Goal: Task Accomplishment & Management: Manage account settings

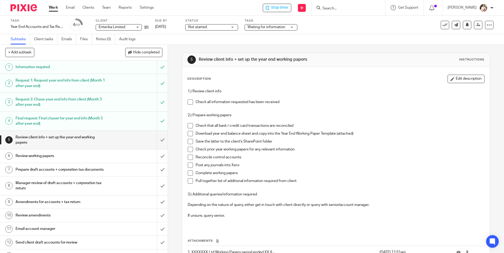
scroll to position [39, 0]
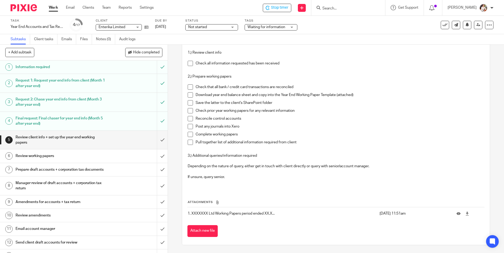
click at [189, 64] on span at bounding box center [190, 63] width 5 height 5
click at [189, 86] on span at bounding box center [190, 87] width 5 height 5
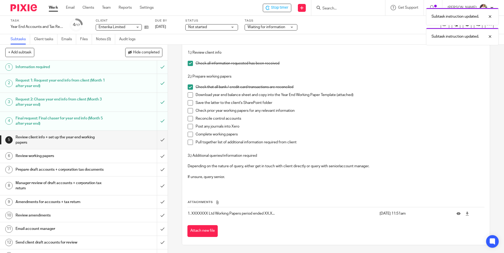
click at [190, 96] on span at bounding box center [190, 94] width 5 height 5
click at [188, 103] on span at bounding box center [190, 102] width 5 height 5
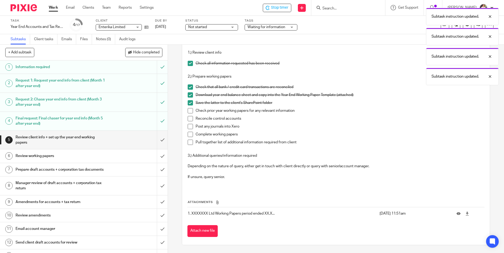
click at [189, 110] on span at bounding box center [190, 110] width 5 height 5
click at [190, 120] on span at bounding box center [190, 118] width 5 height 5
click at [189, 128] on span at bounding box center [190, 126] width 5 height 5
click at [188, 135] on span at bounding box center [190, 134] width 5 height 5
click at [188, 143] on span at bounding box center [190, 142] width 5 height 5
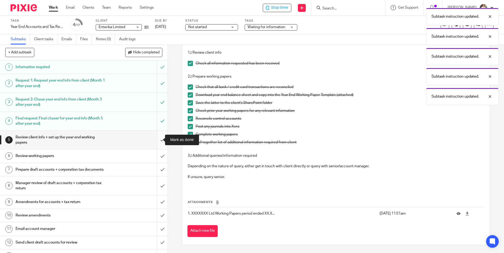
click at [156, 141] on input "submit" at bounding box center [84, 140] width 168 height 19
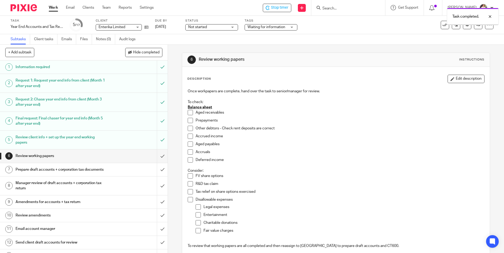
click at [274, 30] on span "Waiting for information" at bounding box center [267, 28] width 40 height 6
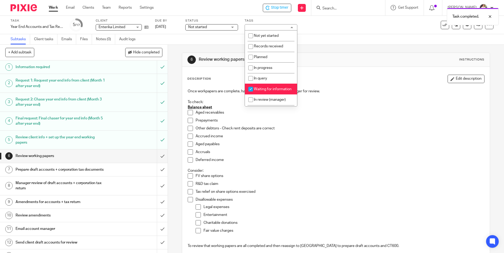
click at [267, 90] on span "Waiting for information" at bounding box center [273, 89] width 38 height 4
checkbox input "false"
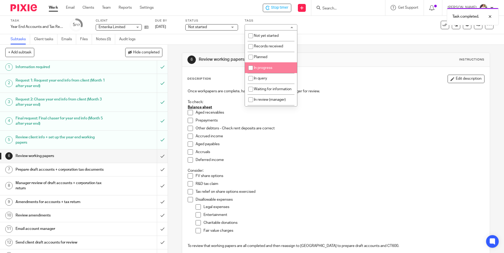
click at [264, 65] on li "In progress" at bounding box center [271, 67] width 52 height 11
checkbox input "true"
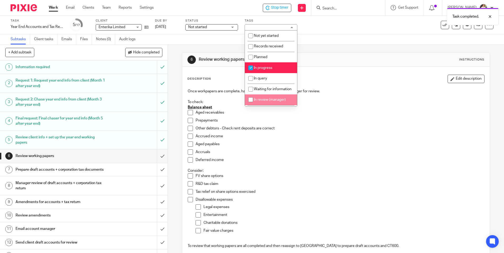
click at [271, 102] on li "In review (manager)" at bounding box center [271, 100] width 52 height 11
checkbox input "true"
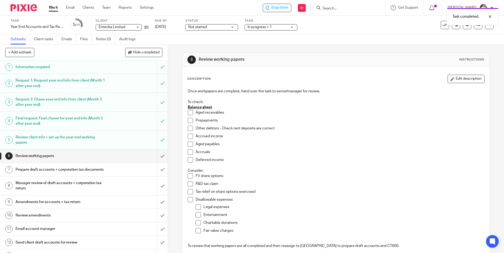
click at [228, 17] on div "Task Year End Accounts and Tax Return Save Year End Accounts and Tax Return 5 /…" at bounding box center [252, 25] width 504 height 18
click at [476, 25] on icon at bounding box center [478, 25] width 4 height 4
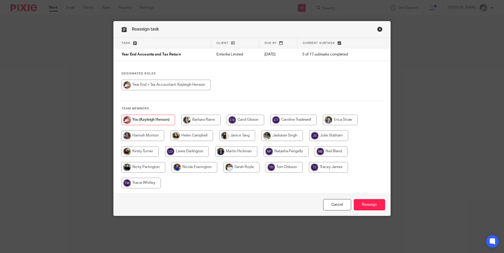
click at [295, 120] on input "radio" at bounding box center [293, 120] width 46 height 11
radio input "true"
click at [367, 203] on input "Reassign" at bounding box center [369, 204] width 31 height 11
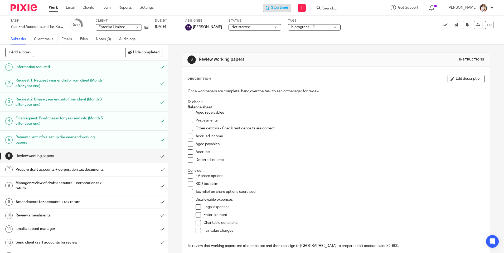
click at [271, 8] on div "Stop timer" at bounding box center [277, 8] width 23 height 6
click at [55, 8] on link "Work" at bounding box center [53, 7] width 9 height 5
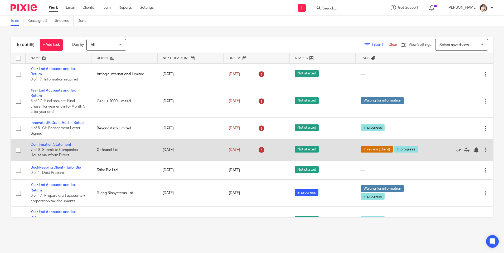
click at [53, 147] on link "Confirmation Statement" at bounding box center [51, 145] width 41 height 4
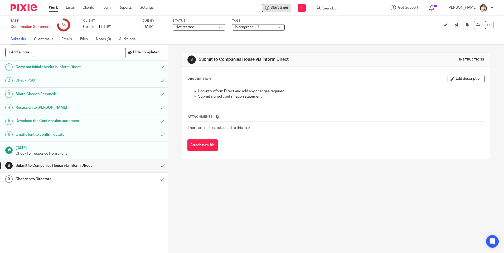
click at [281, 10] on span "Start timer" at bounding box center [279, 8] width 18 height 6
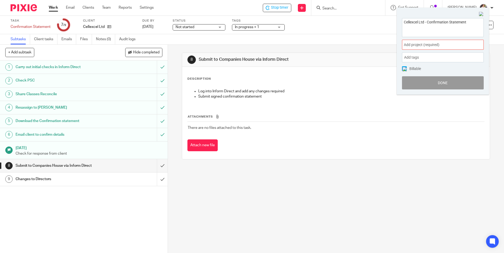
click at [464, 47] on span "Add project (required) :" at bounding box center [437, 45] width 66 height 6
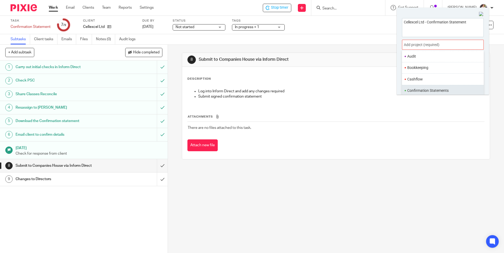
scroll to position [53, 0]
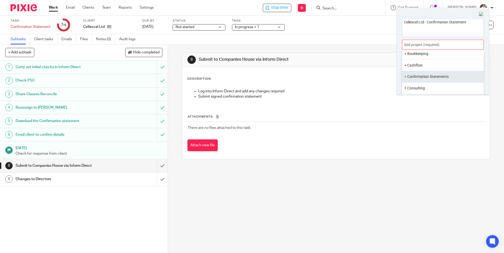
click at [432, 77] on li "Confirmation Statements" at bounding box center [441, 77] width 69 height 6
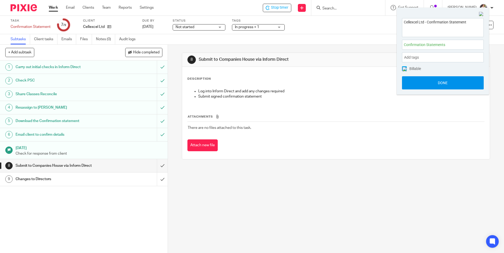
click at [428, 82] on button "Done" at bounding box center [443, 82] width 82 height 13
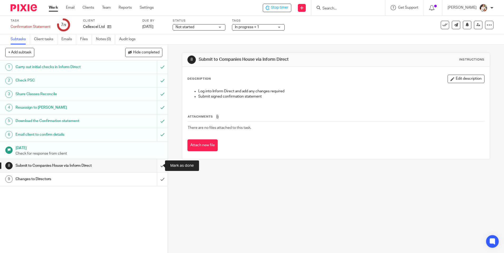
click at [159, 165] on input "submit" at bounding box center [84, 165] width 168 height 13
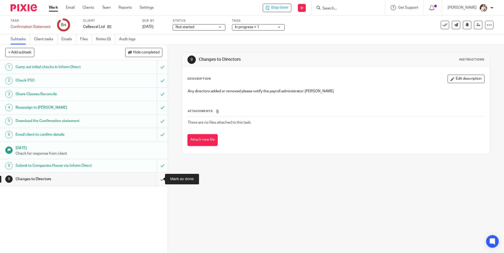
click at [157, 179] on input "submit" at bounding box center [84, 179] width 168 height 13
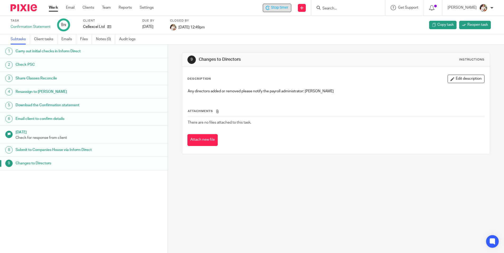
click at [288, 7] on span "Stop timer" at bounding box center [279, 8] width 17 height 6
click at [52, 8] on link "Work" at bounding box center [53, 7] width 9 height 5
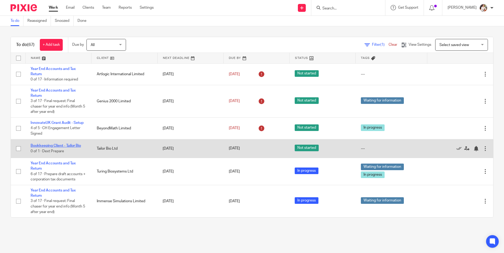
click at [71, 144] on link "Bookkeeping Client - Tailor Bio" at bounding box center [56, 146] width 50 height 4
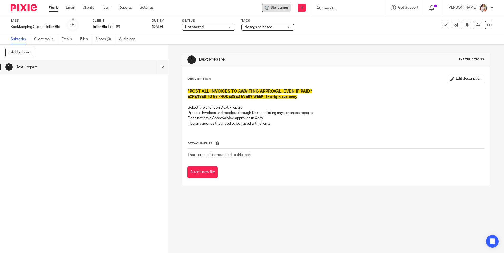
click at [275, 9] on span "Start timer" at bounding box center [279, 8] width 18 height 6
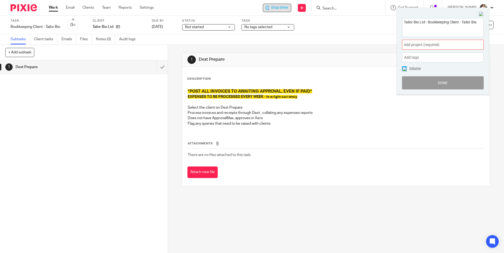
click at [464, 47] on span "Add project (required) :" at bounding box center [437, 45] width 66 height 6
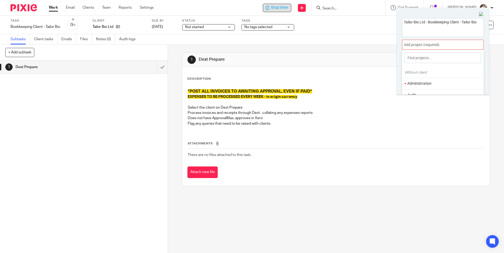
scroll to position [26, 0]
click at [431, 82] on li "Bookkeeping" at bounding box center [441, 80] width 69 height 6
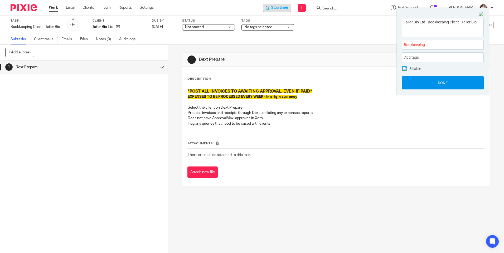
click at [428, 86] on button "Done" at bounding box center [443, 82] width 82 height 13
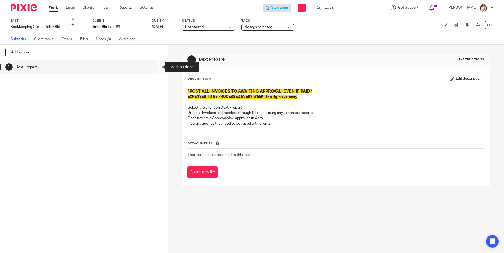
click at [157, 66] on input "submit" at bounding box center [84, 67] width 168 height 13
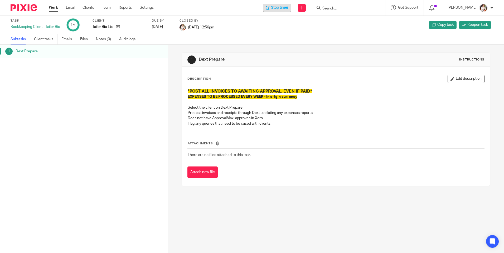
click at [278, 9] on span "Stop timer" at bounding box center [279, 8] width 17 height 6
click at [52, 9] on link "Work" at bounding box center [53, 7] width 9 height 5
